Goal: Information Seeking & Learning: Learn about a topic

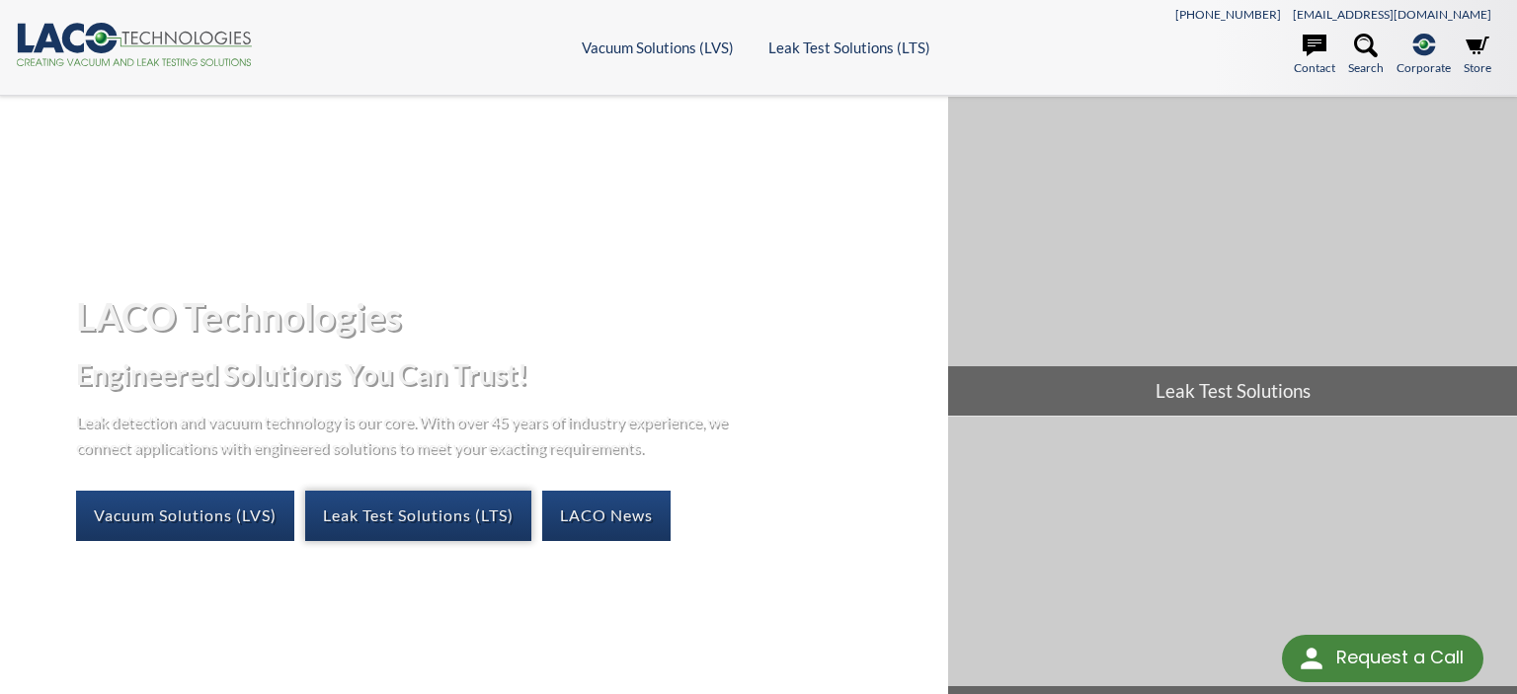
click at [385, 527] on link "Leak Test Solutions (LTS)" at bounding box center [418, 515] width 226 height 49
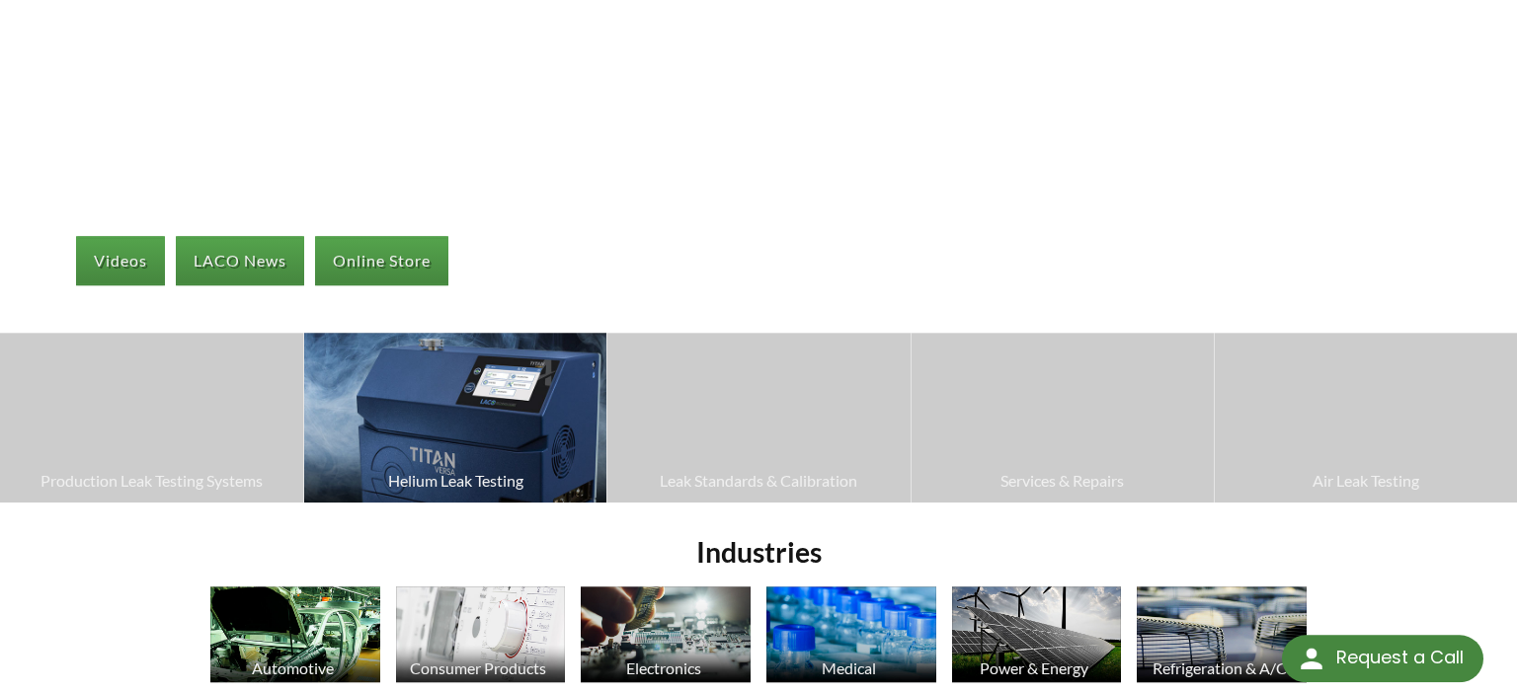
scroll to position [262, 0]
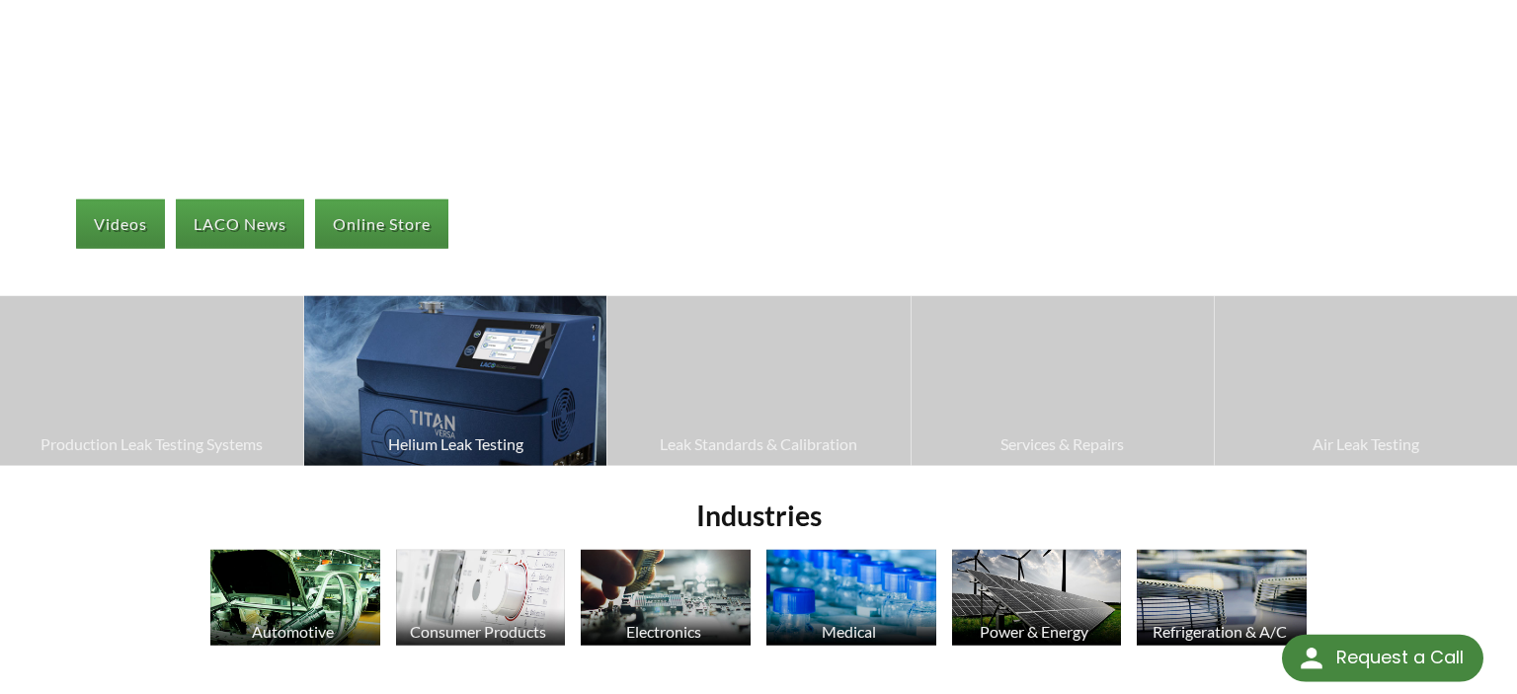
click at [460, 384] on img at bounding box center [455, 381] width 302 height 170
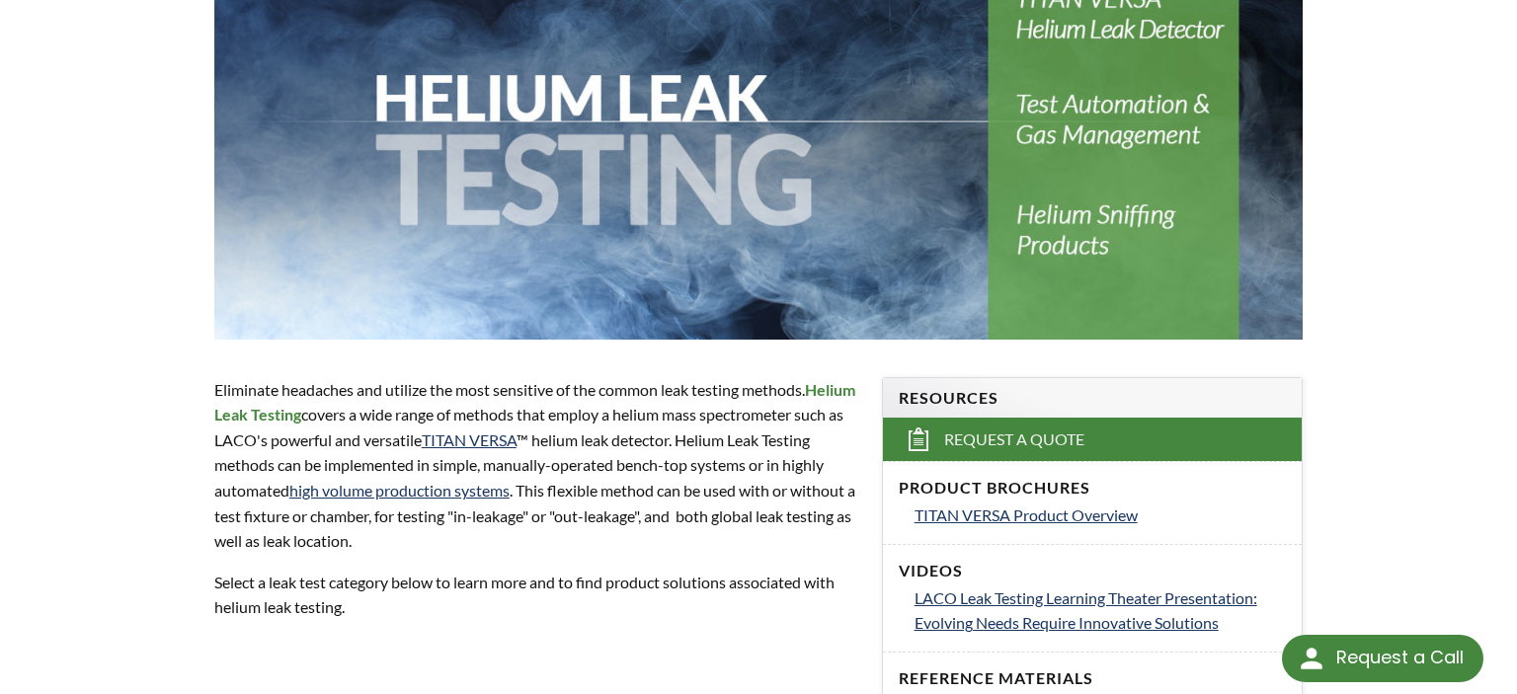
scroll to position [330, 0]
click at [460, 384] on p "Eliminate headaches and utilize the most sensitive of the common leak testing m…" at bounding box center [536, 464] width 644 height 177
click at [999, 514] on span "TITAN VERSA Product Overview" at bounding box center [1025, 514] width 223 height 19
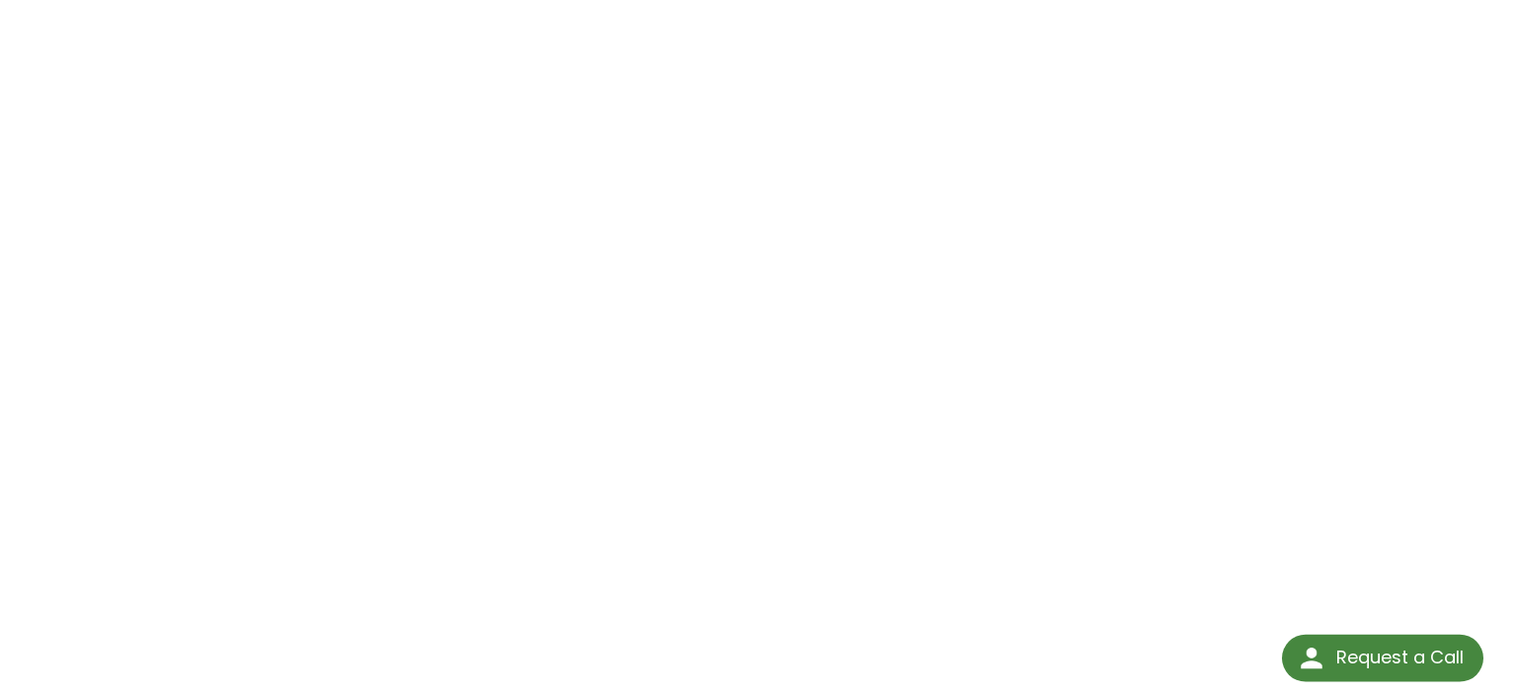
scroll to position [219, 0]
